Goal: Obtain resource: Obtain resource

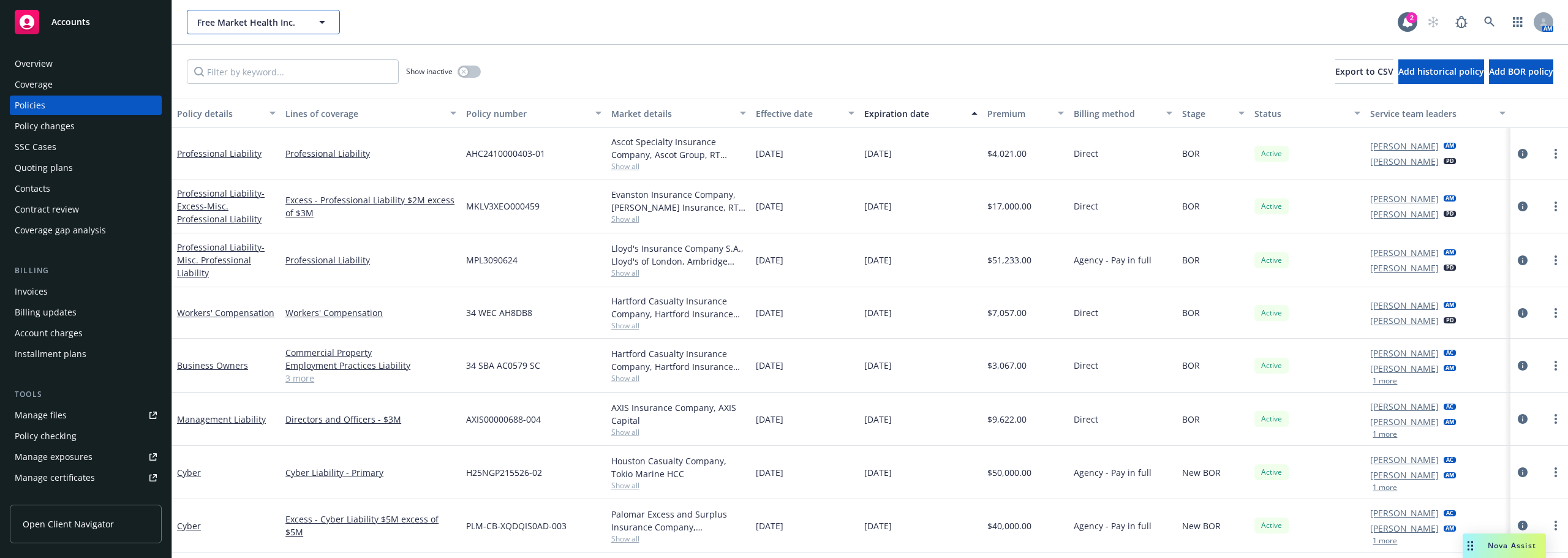
click at [270, 25] on span "Free Market Health Inc." at bounding box center [250, 22] width 106 height 13
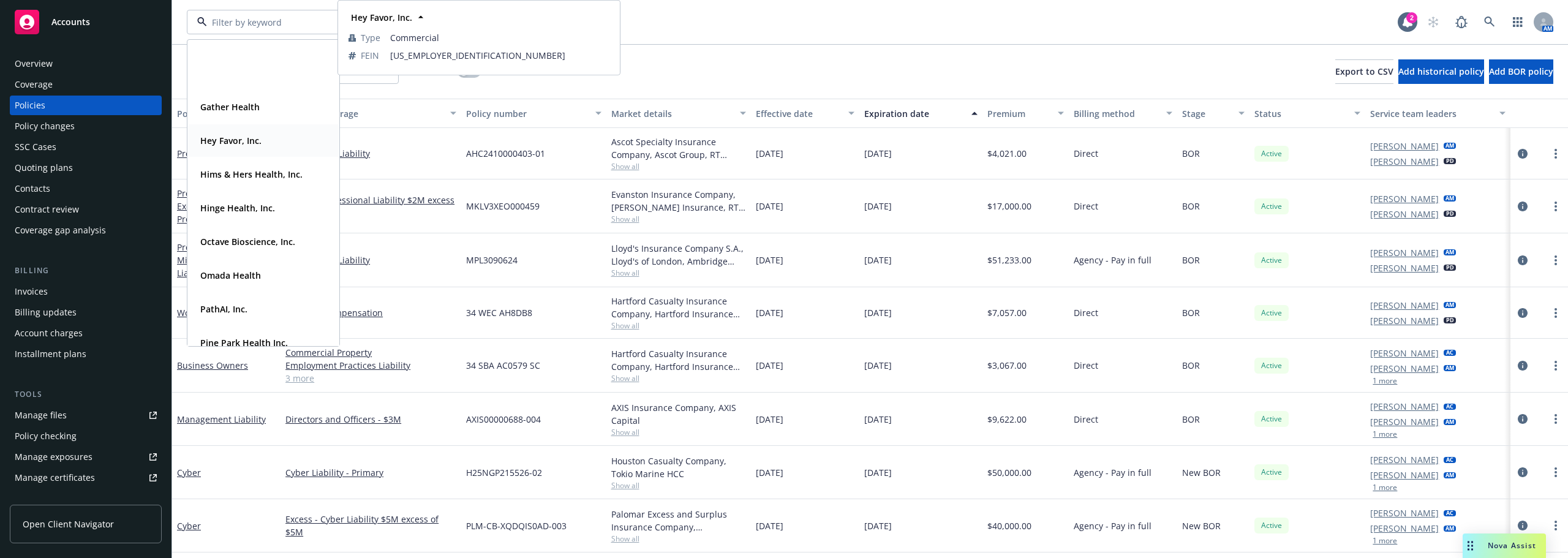
scroll to position [368, 0]
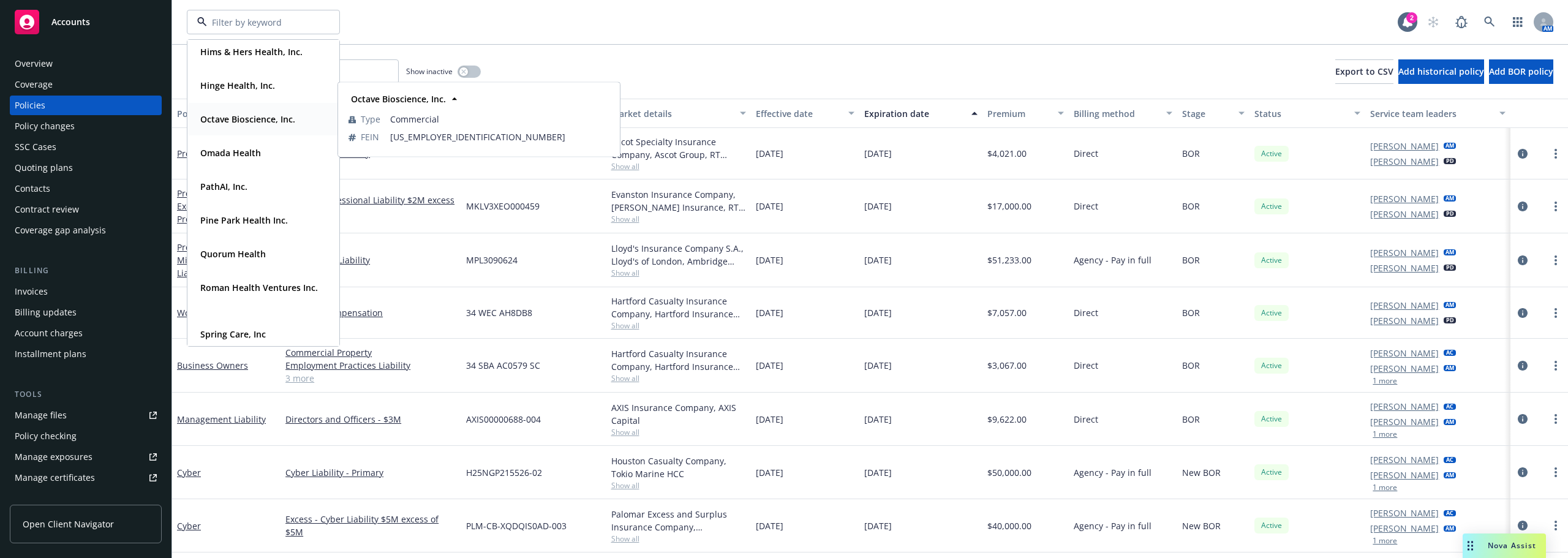
click at [266, 120] on strong "Octave Bioscience, Inc." at bounding box center [248, 119] width 95 height 12
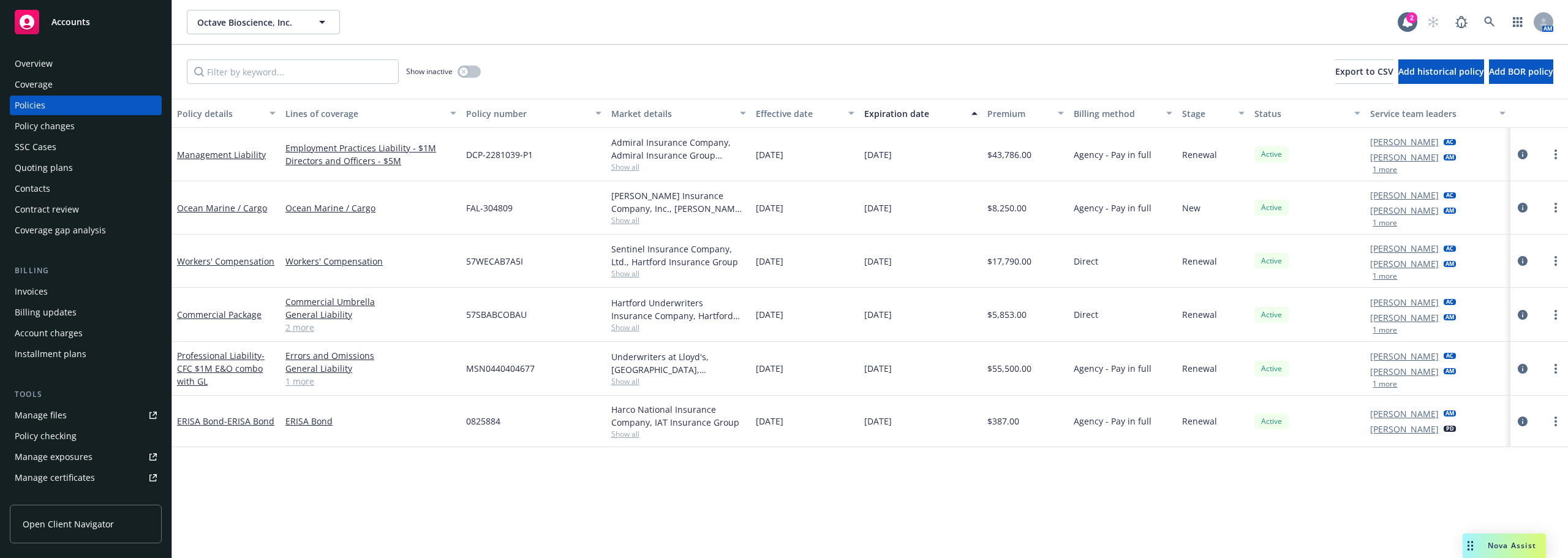
click at [235, 347] on div "Professional Liability - CFC $1M E&O combo with GL" at bounding box center [226, 368] width 109 height 54
click at [228, 363] on span "- CFC $1M E&O combo with GL" at bounding box center [221, 368] width 88 height 37
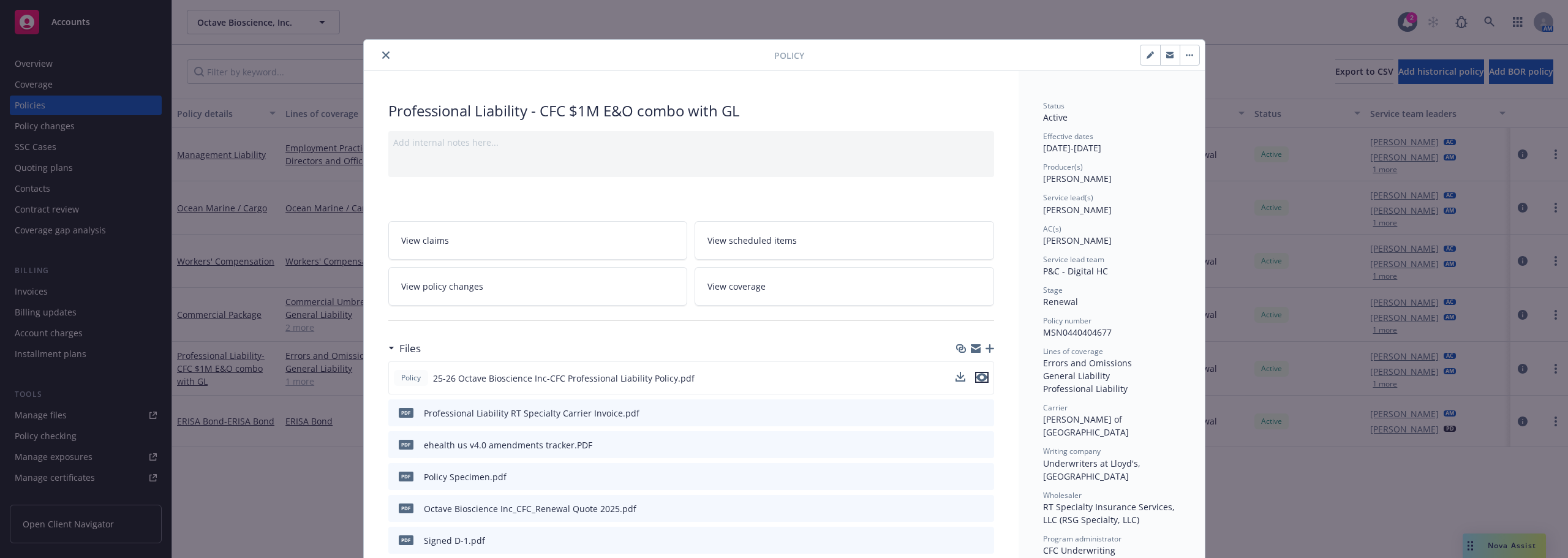
click at [983, 375] on button "preview file" at bounding box center [981, 377] width 13 height 11
